Goal: Task Accomplishment & Management: Use online tool/utility

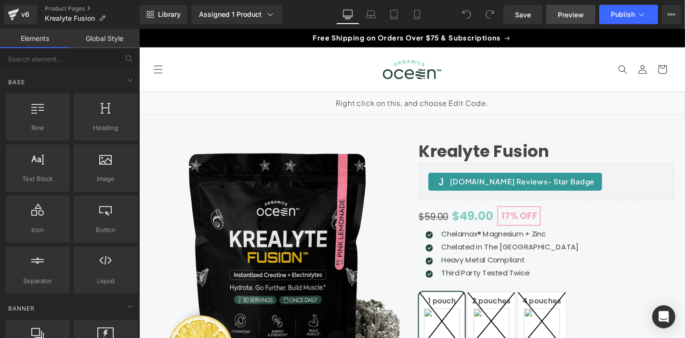
click at [570, 14] on span "Preview" at bounding box center [571, 15] width 26 height 10
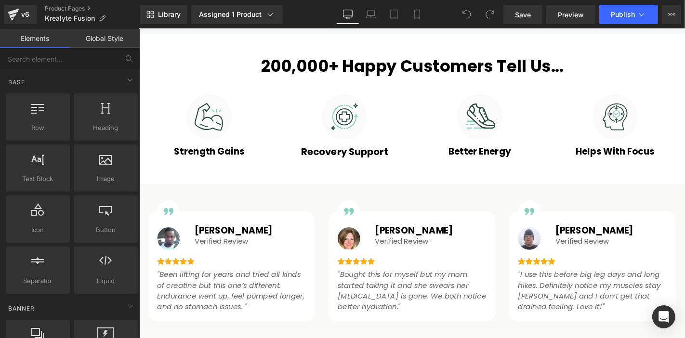
scroll to position [536, 0]
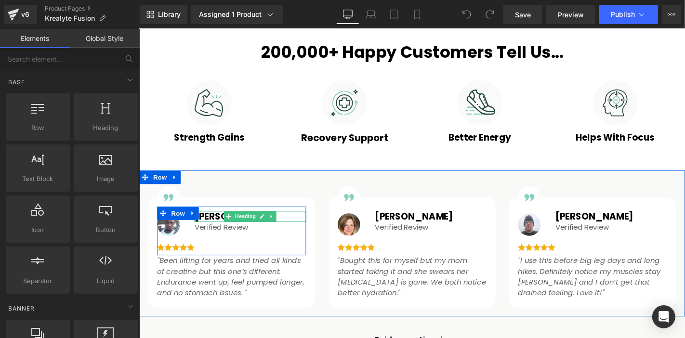
click at [207, 223] on h1 "[PERSON_NAME]" at bounding box center [257, 229] width 119 height 12
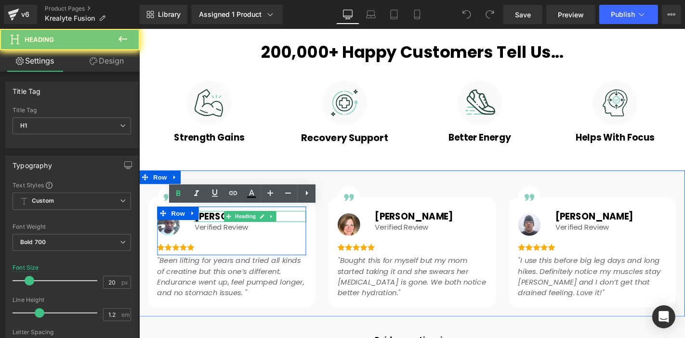
click at [207, 223] on h1 "[PERSON_NAME]" at bounding box center [257, 229] width 119 height 12
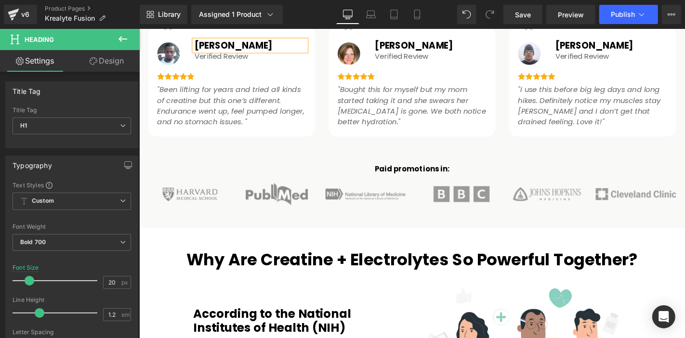
scroll to position [750, 0]
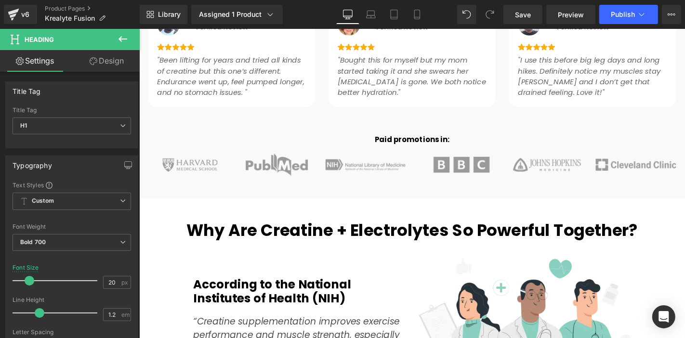
click at [266, 90] on p ""Been lifting for years and tried all kinds of creatine but this one’s differen…" at bounding box center [237, 79] width 159 height 46
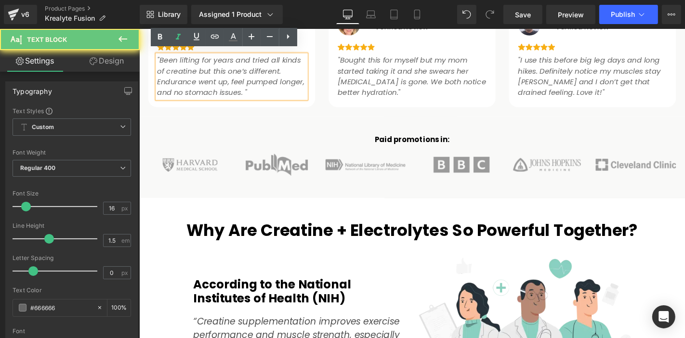
click at [258, 91] on p ""Been lifting for years and tried all kinds of creatine but this one’s differen…" at bounding box center [237, 79] width 159 height 46
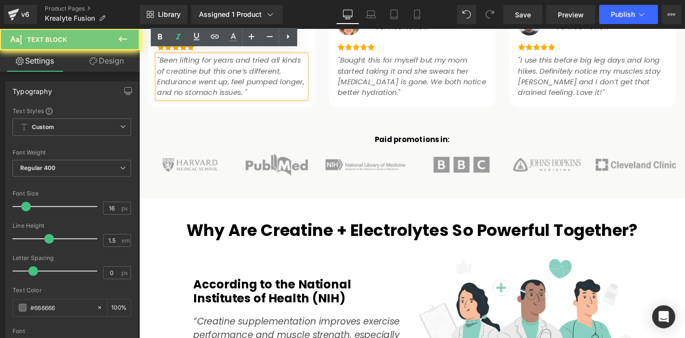
click at [249, 90] on icon ""Been lifting for years and tried all kinds of creatine but this one’s differen…" at bounding box center [236, 79] width 157 height 46
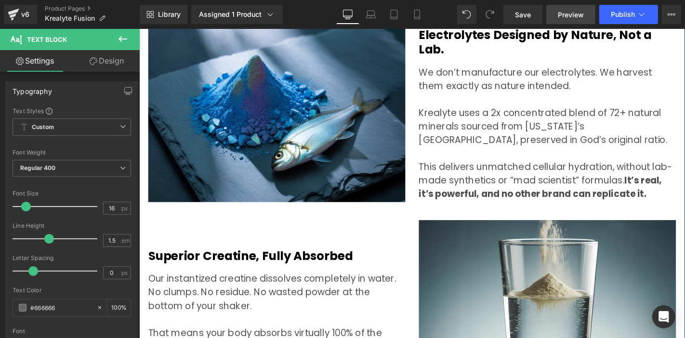
scroll to position [3106, 0]
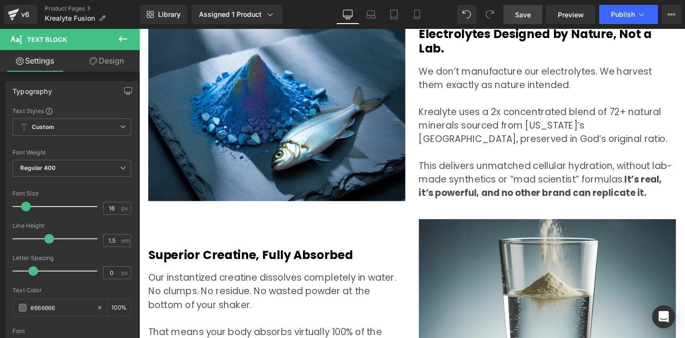
click at [524, 12] on span "Save" at bounding box center [523, 15] width 16 height 10
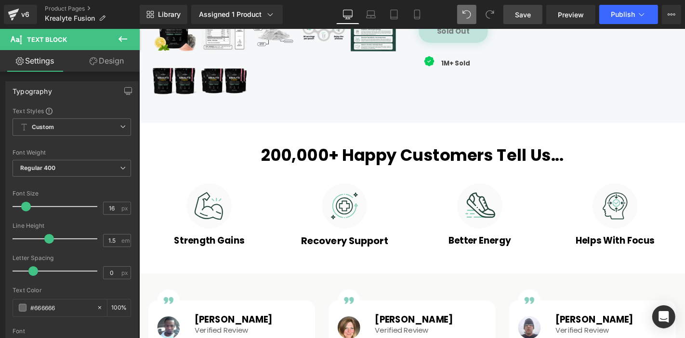
scroll to position [272, 0]
